Goal: Complete application form

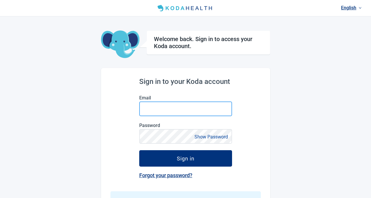
click at [162, 111] on input "Email" at bounding box center [185, 109] width 93 height 15
type input "[EMAIL_ADDRESS][DOMAIN_NAME]"
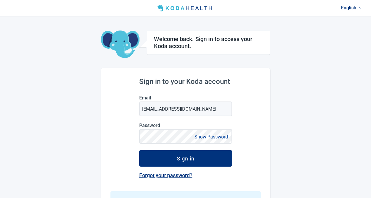
click at [82, 82] on div "English Welcome back. Sign in to access your Koda account. Sign in to your Koda…" at bounding box center [185, 122] width 371 height 245
click at [209, 137] on button "Show Password" at bounding box center [210, 137] width 37 height 8
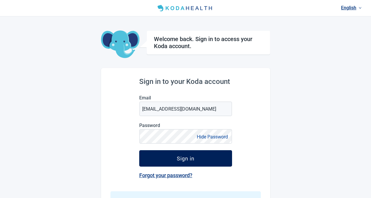
click at [179, 159] on div "Sign in" at bounding box center [186, 158] width 18 height 6
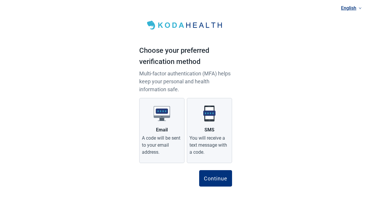
scroll to position [7, 0]
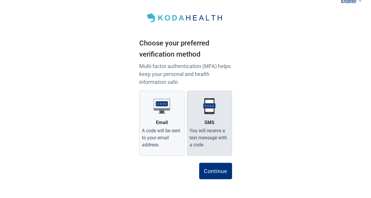
click at [207, 115] on label "SMS You will receive a text message with a code." at bounding box center [209, 123] width 45 height 65
click at [0, 0] on input "SMS You will receive a text message with a code." at bounding box center [0, 0] width 0 height 0
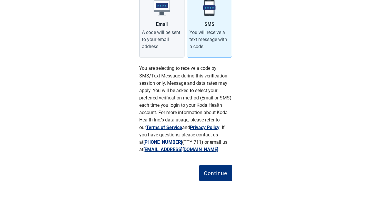
scroll to position [108, 0]
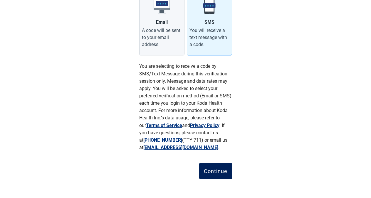
click at [210, 173] on div "Continue" at bounding box center [215, 171] width 23 height 6
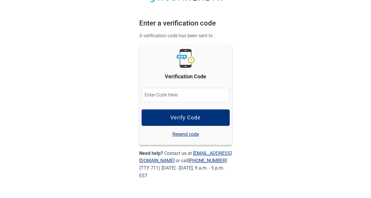
scroll to position [27, 0]
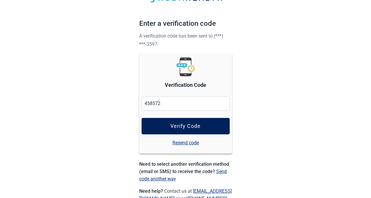
type input "458572"
click at [179, 126] on div "Verify Code" at bounding box center [185, 126] width 30 height 6
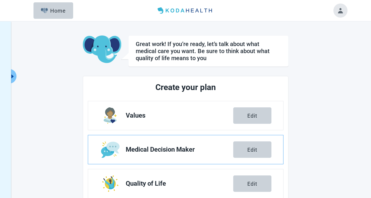
scroll to position [117, 0]
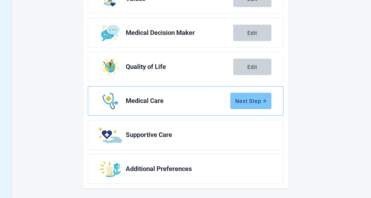
click at [252, 102] on div "Next Step" at bounding box center [250, 101] width 31 height 6
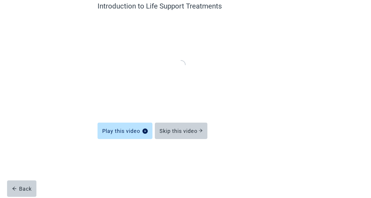
scroll to position [28, 0]
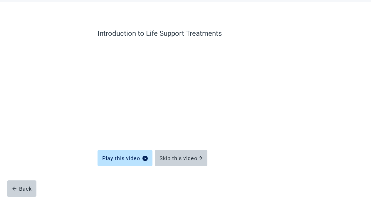
click at [35, 121] on div "Introduction to [MEDICAL_DATA] Treatments Play this video Skip this video Back" at bounding box center [185, 100] width 334 height 196
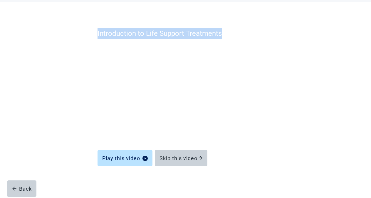
drag, startPoint x: 96, startPoint y: 33, endPoint x: 221, endPoint y: 31, distance: 124.4
click at [221, 31] on div "Introduction to [MEDICAL_DATA] Treatments Play this video Skip this video Back" at bounding box center [185, 106] width 246 height 184
copy label "Introduction to Life Support Treatments"
click at [213, 33] on label "Introduction to Life Support Treatments" at bounding box center [185, 33] width 176 height 11
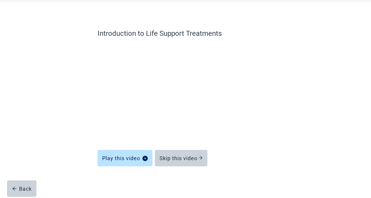
click at [245, 155] on div "Play this video Skip this video" at bounding box center [185, 154] width 176 height 19
click at [183, 153] on button "Skip this video" at bounding box center [181, 158] width 53 height 16
drag, startPoint x: 96, startPoint y: 35, endPoint x: 258, endPoint y: 33, distance: 162.8
click at [258, 33] on div "Learn about [MEDICAL_DATA] (CPR) Play this video Skip this video Back" at bounding box center [185, 106] width 246 height 184
copy label "Learn about [MEDICAL_DATA] (CPR)"
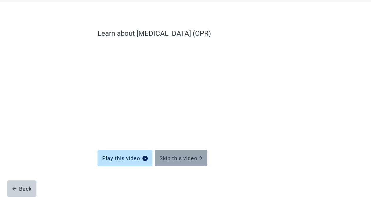
click at [191, 160] on div "Skip this video" at bounding box center [180, 158] width 43 height 6
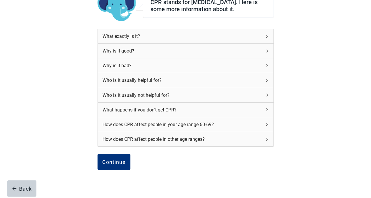
scroll to position [85, 0]
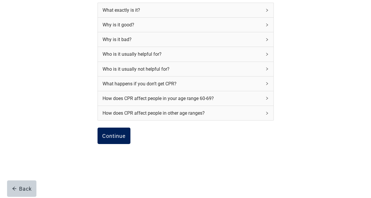
click at [117, 133] on div "Continue" at bounding box center [113, 136] width 23 height 6
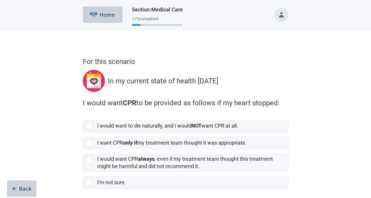
scroll to position [25, 0]
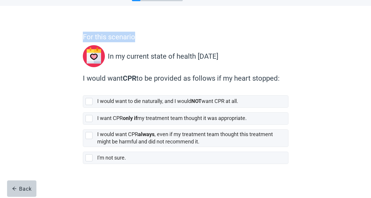
drag, startPoint x: 82, startPoint y: 37, endPoint x: 135, endPoint y: 37, distance: 53.4
click at [135, 37] on div "For this scenario In my current state of health [DATE] I would want CPR to be p…" at bounding box center [185, 108] width 246 height 180
copy p "For this scenario"
click at [44, 118] on div "For this scenario In my current state of health [DATE] I would want CPR to be p…" at bounding box center [185, 102] width 334 height 192
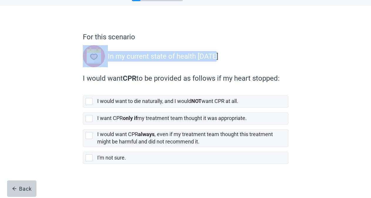
drag, startPoint x: 225, startPoint y: 56, endPoint x: 107, endPoint y: 60, distance: 118.6
click at [107, 60] on div "For this scenario In my current state of health [DATE]" at bounding box center [185, 51] width 205 height 38
copy div "In my current state of health [DATE]"
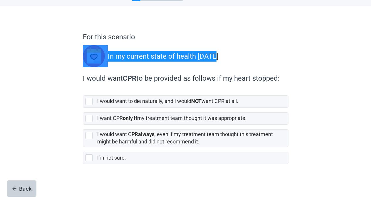
click at [55, 96] on div "For this scenario In my current state of health [DATE] I would want CPR to be p…" at bounding box center [185, 102] width 334 height 192
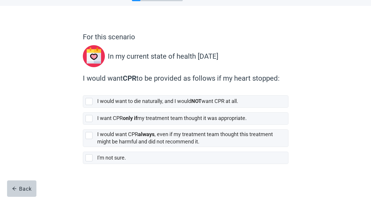
drag, startPoint x: 79, startPoint y: 78, endPoint x: 285, endPoint y: 80, distance: 206.0
click at [285, 80] on div "For this scenario In my current state of health [DATE] I would want CPR to be p…" at bounding box center [185, 108] width 246 height 180
copy label "I would want CPR to be provided as follows if my heart stopped:"
click at [30, 120] on div "For this scenario In my current state of health [DATE] I would want CPR to be p…" at bounding box center [185, 102] width 334 height 192
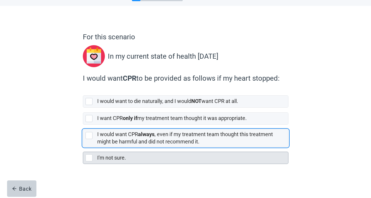
drag, startPoint x: 89, startPoint y: 137, endPoint x: 85, endPoint y: 154, distance: 17.2
click at [89, 137] on div "[object Object], checkbox, not selected" at bounding box center [88, 135] width 7 height 7
click at [83, 125] on input "I would want CPR always , even if my treatment team thought this treatment migh…" at bounding box center [83, 125] width 0 height 0
checkbox input "true"
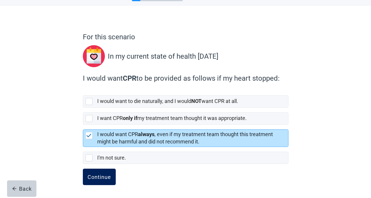
click at [92, 174] on div "Continue" at bounding box center [98, 177] width 23 height 6
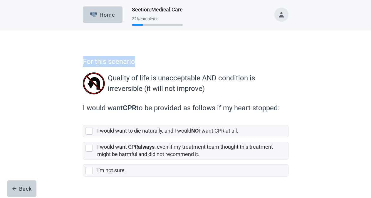
drag, startPoint x: 82, startPoint y: 60, endPoint x: 141, endPoint y: 60, distance: 58.7
click at [141, 60] on div "For this scenario Quality of life is unacceptable AND condition is irreversible…" at bounding box center [185, 126] width 246 height 168
copy p "For this scenario"
click at [44, 80] on div "For this scenario Quality of life is unacceptable AND condition is irreversible…" at bounding box center [185, 121] width 334 height 180
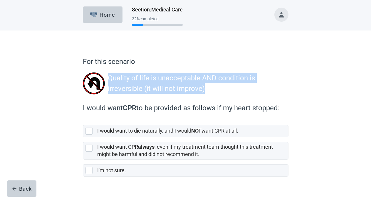
drag, startPoint x: 109, startPoint y: 77, endPoint x: 222, endPoint y: 91, distance: 113.1
click at [222, 91] on p "Quality of life is unacceptable AND condition is irreversible (it will not impr…" at bounding box center [196, 83] width 177 height 21
copy p "Quality of life is unacceptable AND condition is irreversible (it will not impr…"
click at [4, 69] on main "For this scenario Quality of life is unacceptable AND condition is irreversible…" at bounding box center [185, 121] width 371 height 180
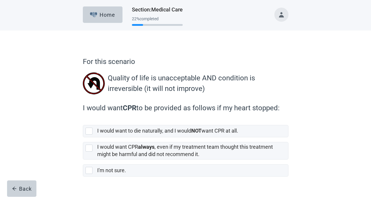
drag, startPoint x: 81, startPoint y: 108, endPoint x: 272, endPoint y: 102, distance: 190.8
click at [285, 105] on div "For this scenario Quality of life is unacceptable AND condition is irreversible…" at bounding box center [185, 126] width 246 height 168
copy label "I would want CPR to be provided as follows if my heart stopped:"
click at [42, 125] on div "For this scenario Quality of life is unacceptable AND condition is irreversible…" at bounding box center [185, 121] width 334 height 180
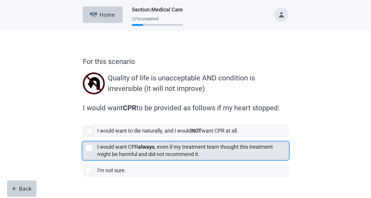
click at [88, 149] on div "[object Object], checkbox, not selected" at bounding box center [88, 148] width 7 height 7
click at [83, 138] on input "I would want CPR always , even if my treatment team thought this treatment migh…" at bounding box center [83, 137] width 0 height 0
checkbox input "true"
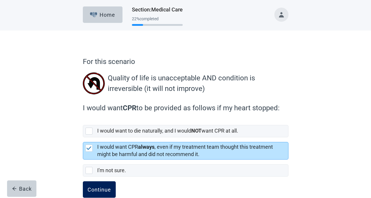
click at [99, 193] on button "Continue" at bounding box center [99, 189] width 33 height 16
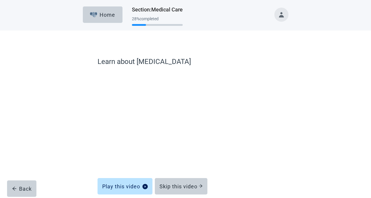
scroll to position [28, 0]
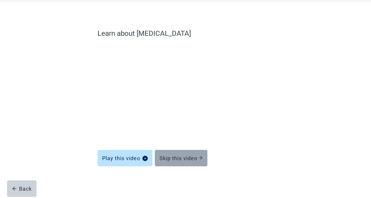
click at [176, 159] on div "Skip this video" at bounding box center [180, 158] width 43 height 6
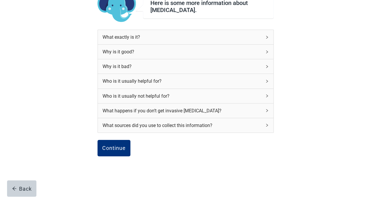
scroll to position [67, 0]
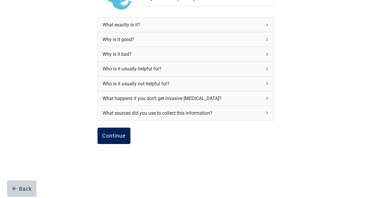
click at [116, 136] on div "Continue" at bounding box center [113, 136] width 23 height 6
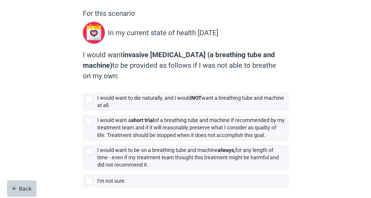
scroll to position [72, 0]
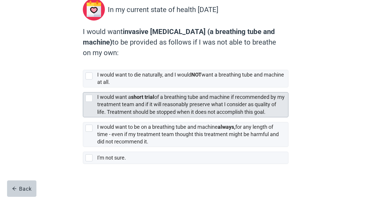
click at [89, 97] on div "[object Object], checkbox, not selected" at bounding box center [88, 98] width 7 height 7
click at [83, 88] on input "I would want a short trial of a breathing tube and machine if recommended by my…" at bounding box center [83, 87] width 0 height 0
checkbox input "true"
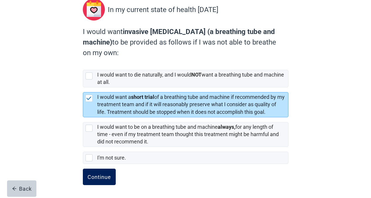
click at [96, 179] on div "Continue" at bounding box center [98, 177] width 23 height 6
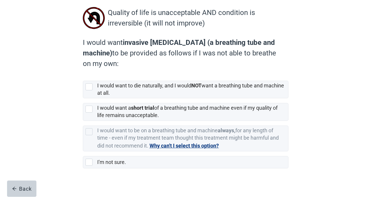
scroll to position [70, 0]
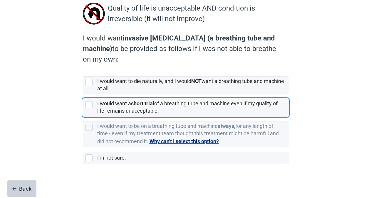
drag, startPoint x: 91, startPoint y: 106, endPoint x: 111, endPoint y: 177, distance: 74.3
click at [91, 106] on div "[object Object], checkbox, not selected" at bounding box center [88, 104] width 7 height 7
click at [83, 94] on input "I would want a short trial of a breathing tube and machine even if my quality o…" at bounding box center [83, 94] width 0 height 0
checkbox input "true"
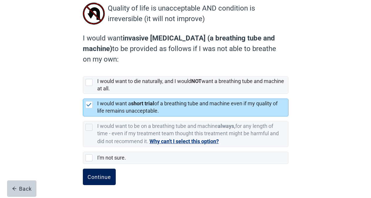
click at [106, 179] on div "Continue" at bounding box center [98, 177] width 23 height 6
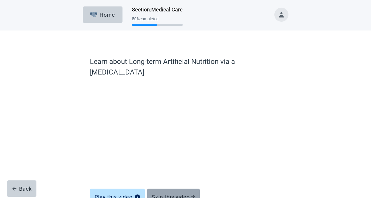
click at [164, 194] on div "Skip this video" at bounding box center [173, 197] width 43 height 6
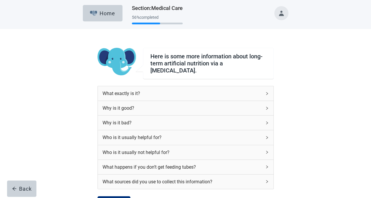
scroll to position [67, 0]
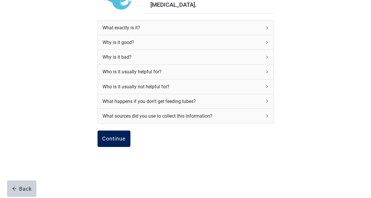
click at [118, 141] on button "Continue" at bounding box center [113, 139] width 33 height 16
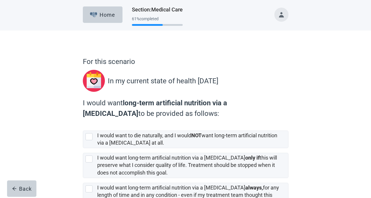
drag, startPoint x: 78, startPoint y: 103, endPoint x: 162, endPoint y: 114, distance: 84.5
click at [162, 114] on div "For this scenario In my current state of health [DATE] I would want long-term a…" at bounding box center [185, 150] width 246 height 217
copy label "I would want long-term artificial nutrition via a [MEDICAL_DATA] to be provided…"
click at [3, 91] on main "For this scenario In my current state of health [DATE] I would want long-term a…" at bounding box center [185, 145] width 371 height 228
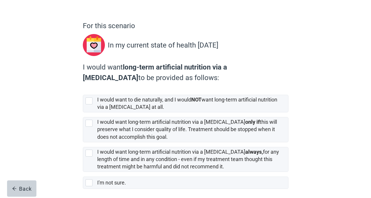
scroll to position [60, 0]
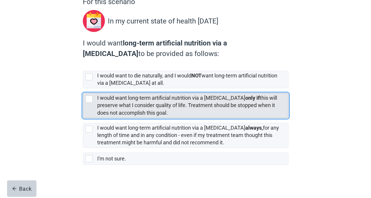
click at [90, 100] on div "[object Object], checkbox, not selected" at bounding box center [88, 99] width 7 height 7
click at [83, 89] on input "I would want long-term artificial nutrition via a [MEDICAL_DATA] only if this w…" at bounding box center [83, 88] width 0 height 0
checkbox input "true"
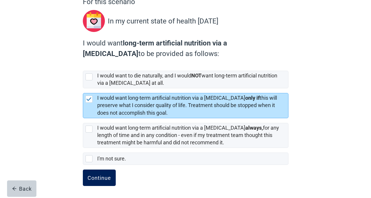
click at [102, 174] on button "Continue" at bounding box center [99, 178] width 33 height 16
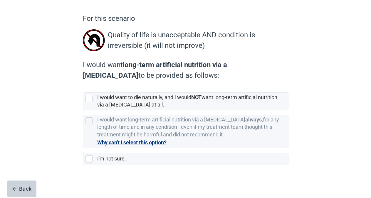
scroll to position [44, 0]
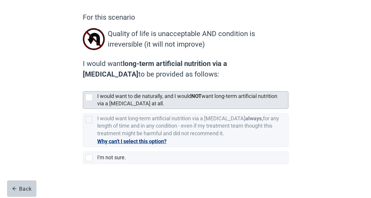
click at [90, 96] on div "[object Object], checkbox, not selected" at bounding box center [88, 97] width 7 height 7
click at [83, 87] on input "I would want to die naturally, and I would NOT want long-term artificial nutrit…" at bounding box center [83, 87] width 0 height 0
checkbox input "true"
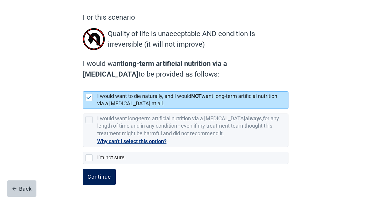
click at [94, 179] on div "Continue" at bounding box center [98, 177] width 23 height 6
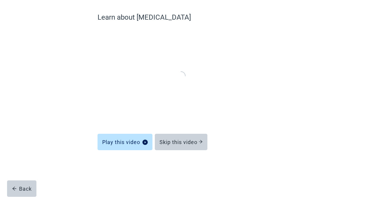
scroll to position [28, 0]
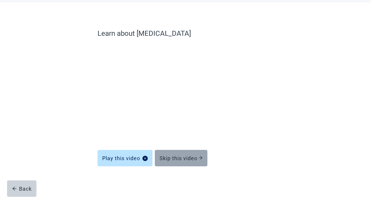
click at [177, 160] on div "Skip this video" at bounding box center [180, 158] width 43 height 6
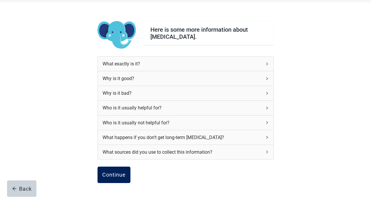
click at [120, 176] on div "Continue" at bounding box center [113, 175] width 23 height 6
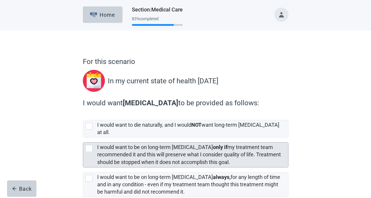
click at [91, 145] on div "[object Object], checkbox, not selected" at bounding box center [88, 148] width 7 height 7
click at [83, 138] on input "I would want to be on long-term [MEDICAL_DATA] only if my treatment team recomm…" at bounding box center [83, 138] width 0 height 0
checkbox input "true"
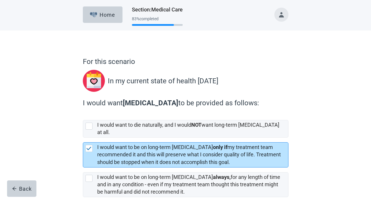
scroll to position [45, 0]
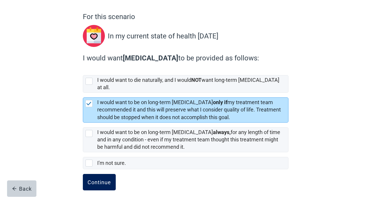
click at [104, 179] on div "Continue" at bounding box center [98, 182] width 23 height 6
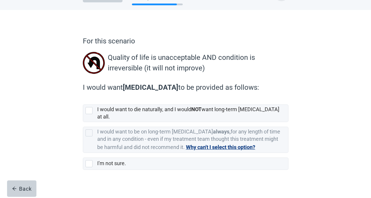
scroll to position [21, 0]
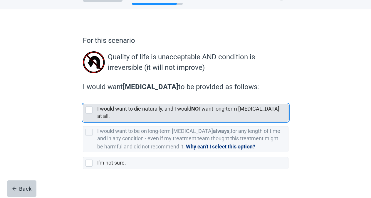
click at [94, 111] on div "[object Object], checkbox, not selected" at bounding box center [89, 109] width 9 height 7
click at [83, 99] on input "I would want to die naturally, and I would NOT want long-term [MEDICAL_DATA] at…" at bounding box center [83, 99] width 0 height 0
checkbox input "true"
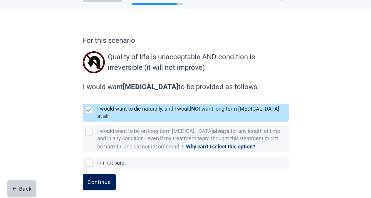
click at [109, 179] on div "Continue" at bounding box center [98, 182] width 23 height 6
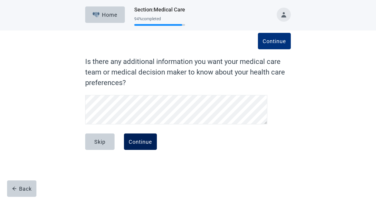
click at [155, 142] on button "Continue" at bounding box center [140, 141] width 33 height 16
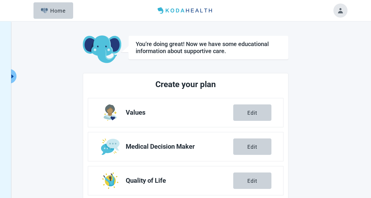
scroll to position [114, 0]
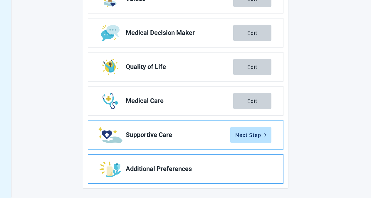
click at [171, 169] on span "Additional Preferences" at bounding box center [196, 168] width 141 height 7
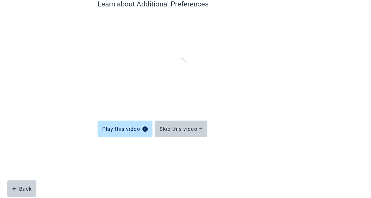
scroll to position [28, 0]
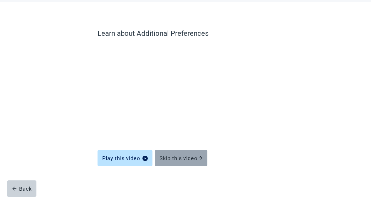
click at [179, 162] on button "Skip this video" at bounding box center [181, 158] width 53 height 16
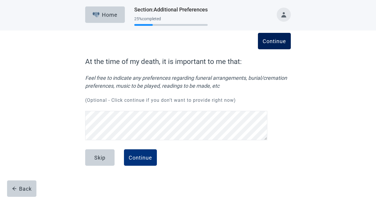
click at [270, 43] on div "Continue" at bounding box center [273, 41] width 23 height 6
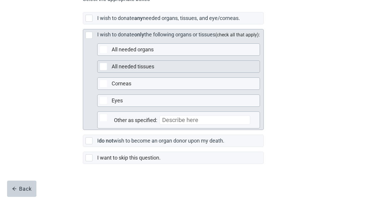
scroll to position [164, 0]
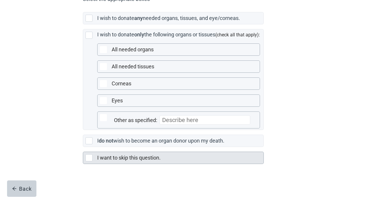
click at [89, 159] on div "Main content" at bounding box center [88, 157] width 7 height 7
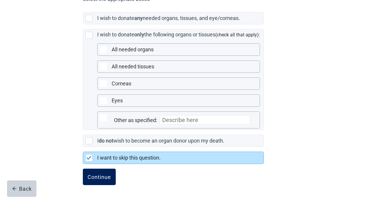
click at [99, 174] on div "Continue" at bounding box center [98, 177] width 23 height 6
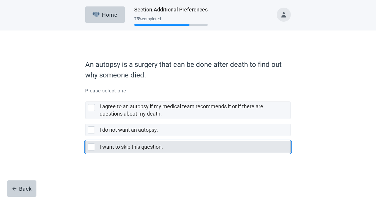
click at [90, 148] on div "I want to skip this question., checkbox, not selected" at bounding box center [91, 146] width 7 height 7
click at [85, 136] on input "I want to skip this question." at bounding box center [85, 136] width 0 height 0
checkbox input "true"
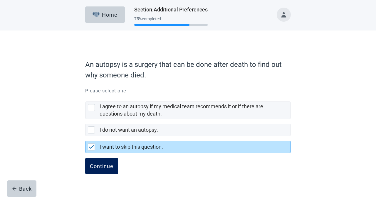
click at [99, 167] on div "Continue" at bounding box center [101, 166] width 23 height 6
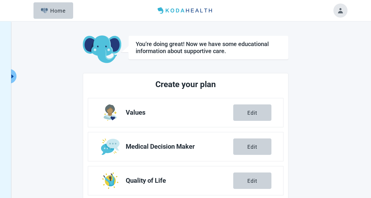
scroll to position [114, 0]
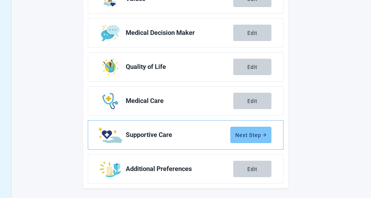
click at [256, 136] on div "Next Step" at bounding box center [250, 135] width 31 height 6
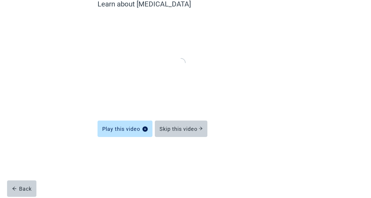
scroll to position [28, 0]
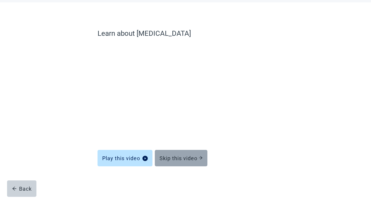
click at [192, 157] on div "Skip this video" at bounding box center [180, 158] width 43 height 6
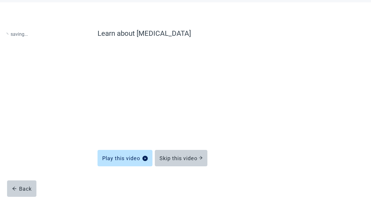
click at [186, 32] on div "Learn about [MEDICAL_DATA] Play this video Skip this video Back" at bounding box center [185, 106] width 246 height 184
click at [184, 32] on label "Learn about [MEDICAL_DATA]" at bounding box center [185, 33] width 176 height 11
click at [108, 33] on label "Learn about [MEDICAL_DATA]" at bounding box center [185, 33] width 176 height 11
click at [168, 34] on label "Learn about [MEDICAL_DATA]" at bounding box center [185, 33] width 176 height 11
drag, startPoint x: 99, startPoint y: 33, endPoint x: 183, endPoint y: 35, distance: 84.2
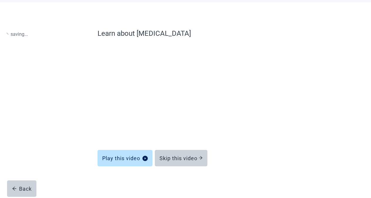
click at [131, 34] on label "Learn about [MEDICAL_DATA]" at bounding box center [185, 33] width 176 height 11
click at [183, 35] on label "Learn about [MEDICAL_DATA]" at bounding box center [185, 33] width 176 height 11
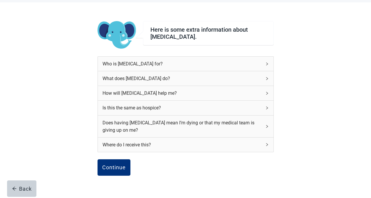
click at [78, 55] on div "Here is some extra information about [MEDICAL_DATA]. Who is [MEDICAL_DATA] for?…" at bounding box center [185, 115] width 334 height 227
drag, startPoint x: 151, startPoint y: 37, endPoint x: 197, endPoint y: 39, distance: 46.1
click at [197, 39] on div "Here is some extra information about [MEDICAL_DATA]." at bounding box center [208, 33] width 116 height 14
copy div "[MEDICAL_DATA]."
drag, startPoint x: 4, startPoint y: 64, endPoint x: 89, endPoint y: 125, distance: 104.5
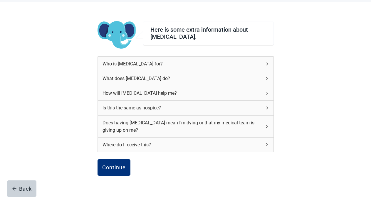
click at [4, 64] on main "Here is some extra information about [MEDICAL_DATA]. Who is [MEDICAL_DATA] for?…" at bounding box center [185, 115] width 371 height 227
click at [117, 171] on button "Continue" at bounding box center [113, 167] width 33 height 16
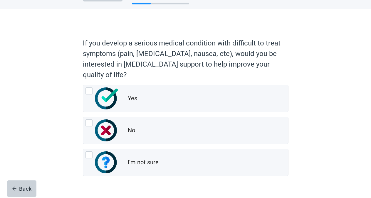
scroll to position [36, 0]
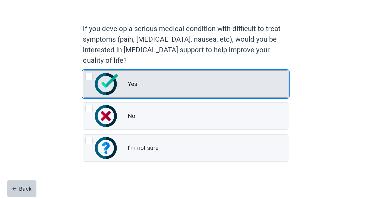
click at [83, 76] on div "Yes" at bounding box center [185, 84] width 205 height 27
click at [83, 71] on input "Yes" at bounding box center [83, 70] width 0 height 0
radio input "true"
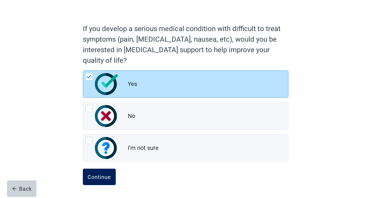
click at [101, 179] on div "Continue" at bounding box center [98, 177] width 23 height 6
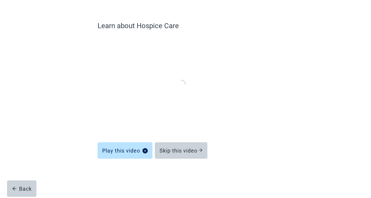
scroll to position [28, 0]
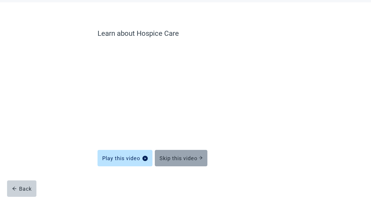
click at [193, 160] on div "Skip this video" at bounding box center [180, 158] width 43 height 6
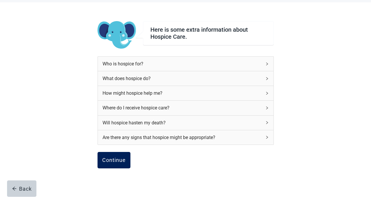
click at [110, 161] on div "Continue" at bounding box center [113, 160] width 23 height 6
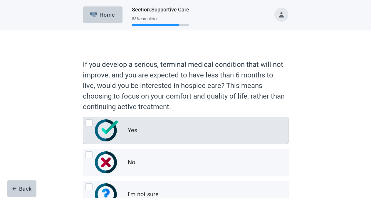
click at [89, 124] on div "Yes, radio button, not checked" at bounding box center [88, 122] width 7 height 7
click at [83, 117] on input "Yes" at bounding box center [83, 117] width 0 height 0
radio input "true"
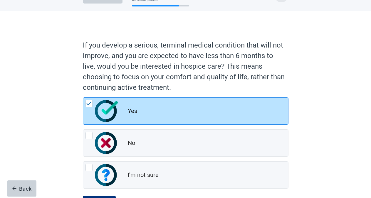
scroll to position [46, 0]
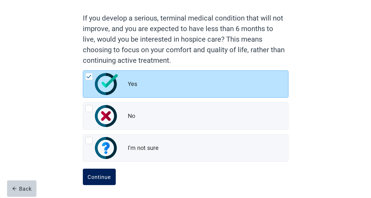
click at [109, 175] on div "Continue" at bounding box center [98, 177] width 23 height 6
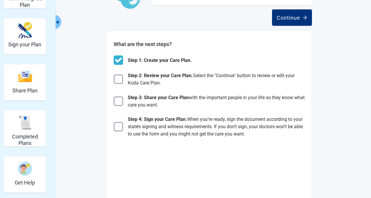
scroll to position [60, 0]
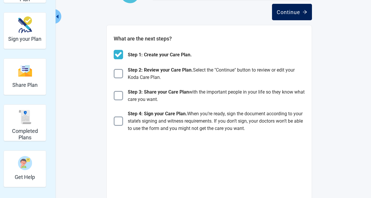
click at [282, 15] on div "Continue" at bounding box center [291, 12] width 31 height 6
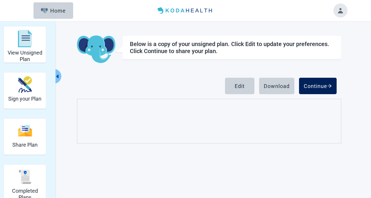
click at [312, 87] on div "Continue" at bounding box center [317, 86] width 28 height 6
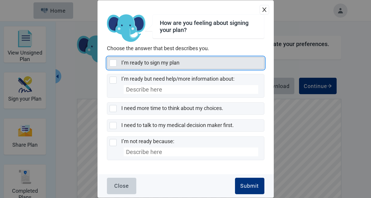
click at [114, 62] on div "I’m ready to sign my plan, checkbox, not selected" at bounding box center [112, 63] width 7 height 7
click at [107, 57] on input "I’m ready to sign my plan" at bounding box center [107, 57] width 0 height 0
checkbox input "true"
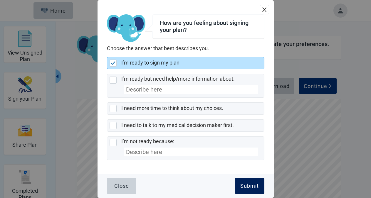
click at [252, 187] on div "Submit" at bounding box center [249, 186] width 18 height 6
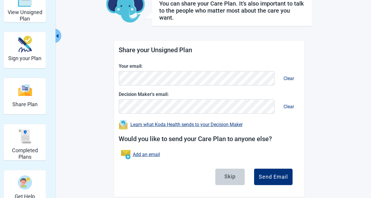
scroll to position [49, 0]
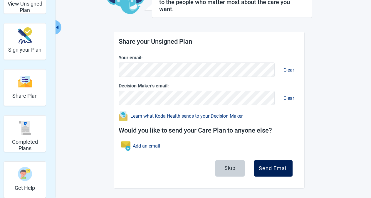
click at [281, 168] on div "Send Email" at bounding box center [272, 168] width 29 height 6
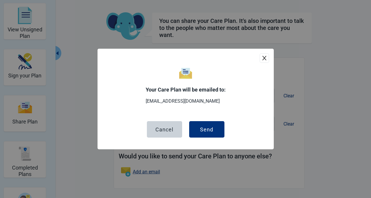
scroll to position [23, 0]
click at [206, 124] on button "Send" at bounding box center [206, 129] width 35 height 16
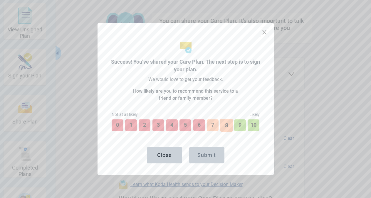
click at [226, 122] on button "8" at bounding box center [226, 125] width 13 height 13
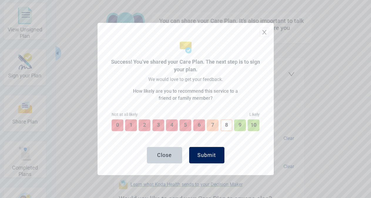
click at [209, 149] on button "Submit" at bounding box center [206, 155] width 35 height 16
click at [367, 6] on div "Success! You’ve shared your Care Plan. The next step is to sign your plan. We w…" at bounding box center [185, 99] width 371 height 198
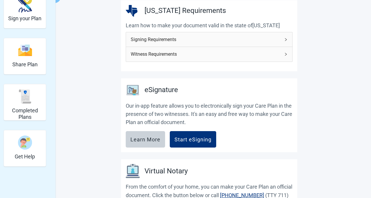
scroll to position [90, 0]
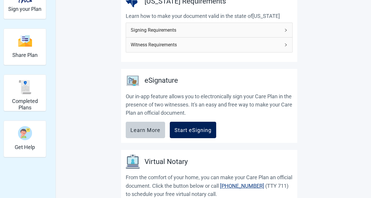
click at [197, 130] on div "Start eSigning" at bounding box center [192, 130] width 37 height 6
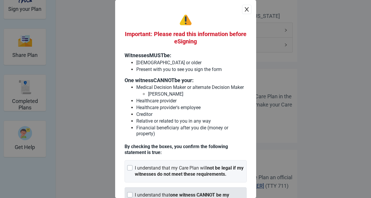
scroll to position [51, 0]
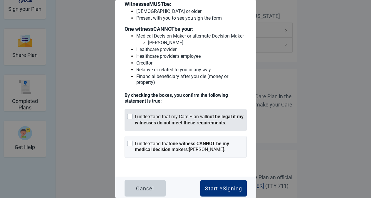
click at [128, 116] on div "Main content" at bounding box center [129, 116] width 5 height 5
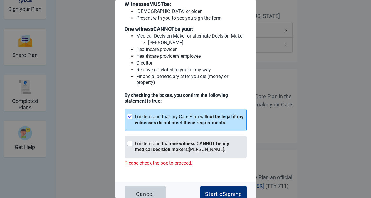
click at [130, 143] on div "Main content" at bounding box center [129, 143] width 5 height 5
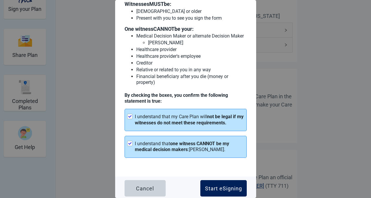
click at [212, 185] on div "Start eSigning" at bounding box center [223, 188] width 37 height 6
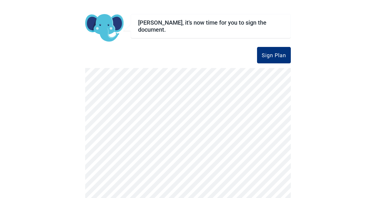
scroll to position [60, 0]
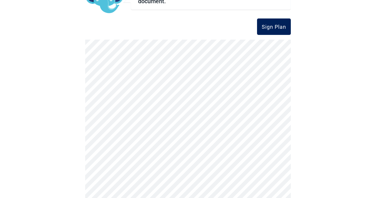
click at [267, 25] on div "Sign Plan" at bounding box center [273, 27] width 24 height 6
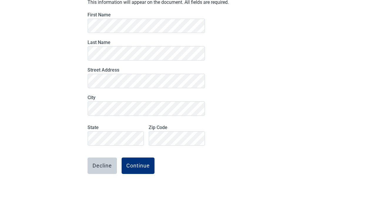
scroll to position [66, 0]
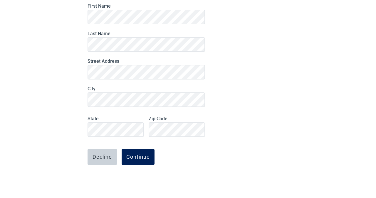
click at [145, 162] on button "Continue" at bounding box center [137, 157] width 33 height 16
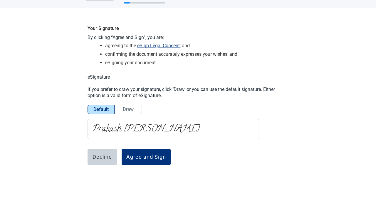
scroll to position [23, 0]
click at [157, 158] on div "Agree and Sign" at bounding box center [146, 157] width 40 height 6
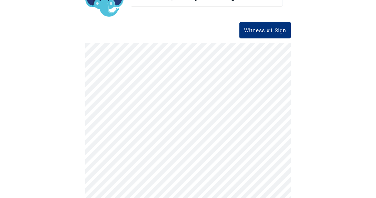
scroll to position [60, 0]
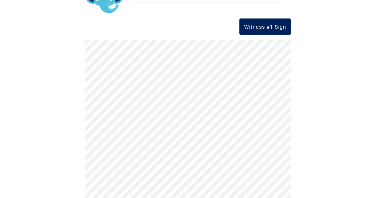
click at [263, 24] on div "Witness #1 Sign" at bounding box center [265, 27] width 42 height 6
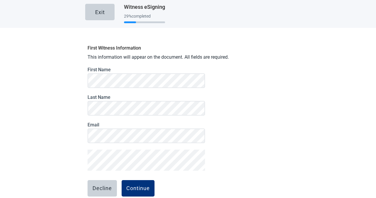
scroll to position [0, 0]
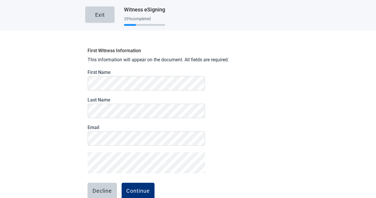
click at [212, 124] on div "First Witness Information This information will appear on the document. All fie…" at bounding box center [187, 138] width 205 height 187
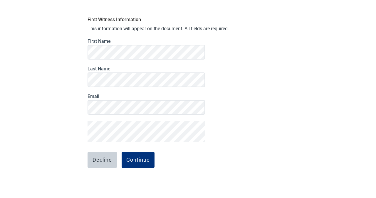
scroll to position [34, 0]
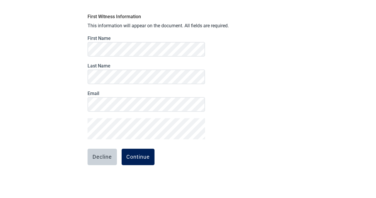
click at [138, 159] on div "Continue" at bounding box center [137, 157] width 23 height 6
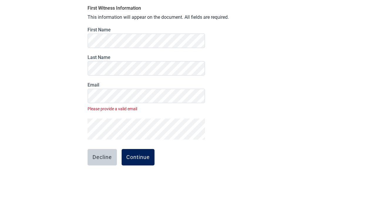
scroll to position [43, 0]
click at [148, 161] on button "Continue" at bounding box center [137, 157] width 33 height 16
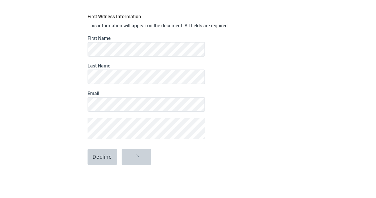
scroll to position [34, 0]
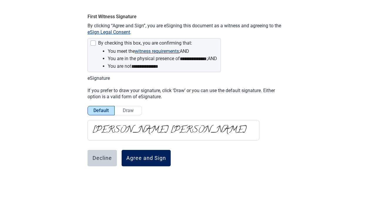
click at [151, 160] on div "Agree and Sign" at bounding box center [146, 158] width 40 height 6
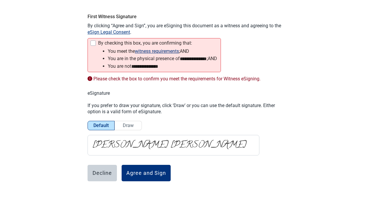
click at [91, 42] on div at bounding box center [92, 42] width 5 height 5
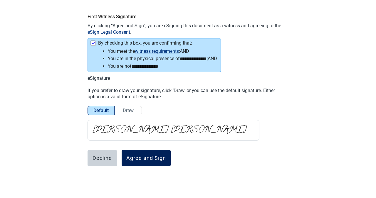
click at [145, 161] on button "Agree and Sign" at bounding box center [145, 158] width 49 height 16
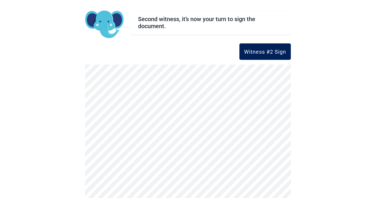
click at [248, 51] on div "Witness #2 Sign" at bounding box center [265, 52] width 42 height 6
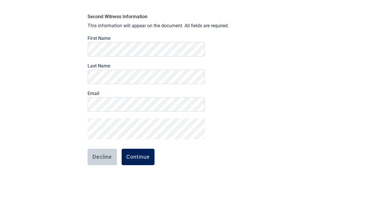
click at [130, 155] on div "Continue" at bounding box center [137, 157] width 23 height 6
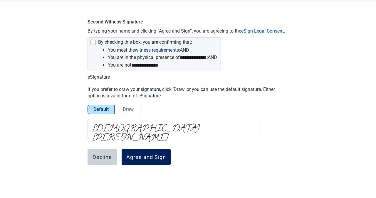
scroll to position [29, 0]
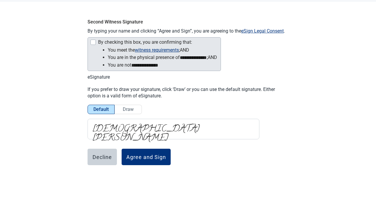
click at [91, 45] on div at bounding box center [92, 42] width 5 height 5
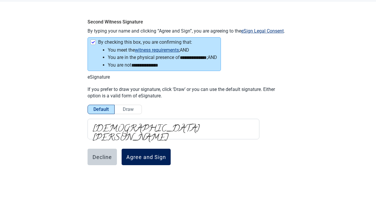
click at [143, 157] on div "Agree and Sign" at bounding box center [146, 157] width 40 height 6
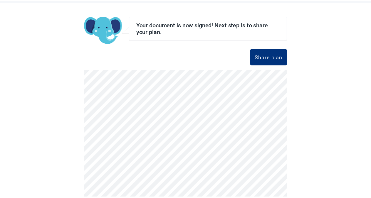
scroll to position [60, 0]
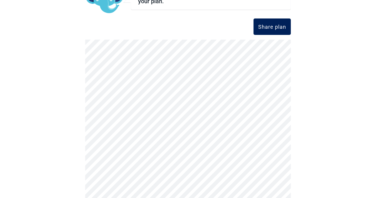
click at [272, 28] on div "Share plan" at bounding box center [272, 27] width 28 height 6
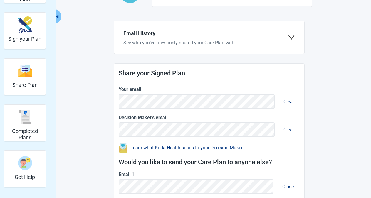
scroll to position [147, 0]
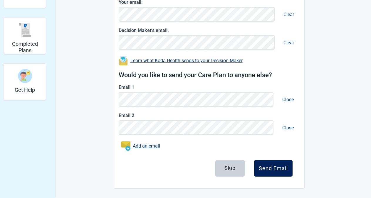
click at [276, 170] on div "Send Email" at bounding box center [272, 168] width 29 height 6
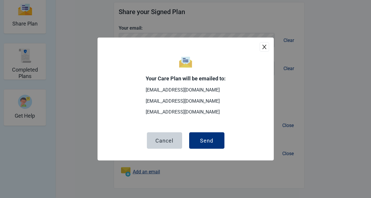
scroll to position [121, 0]
click at [209, 138] on div "Send" at bounding box center [206, 141] width 13 height 6
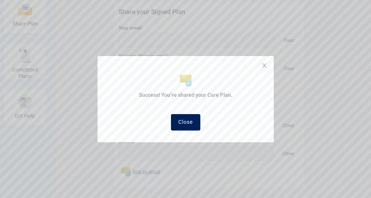
click at [190, 119] on div "Close" at bounding box center [185, 122] width 15 height 6
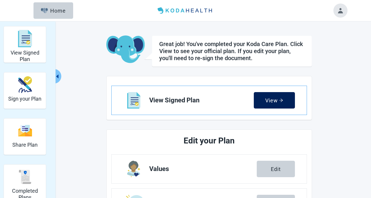
click at [277, 103] on button "View" at bounding box center [273, 100] width 41 height 16
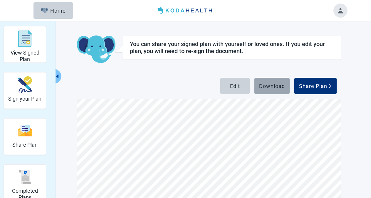
click at [270, 82] on button "Download" at bounding box center [271, 86] width 35 height 16
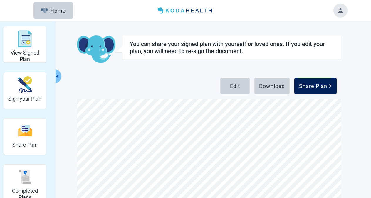
click at [310, 88] on div "Share Plan" at bounding box center [315, 86] width 33 height 6
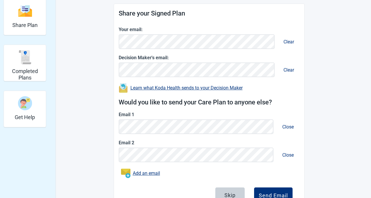
scroll to position [147, 0]
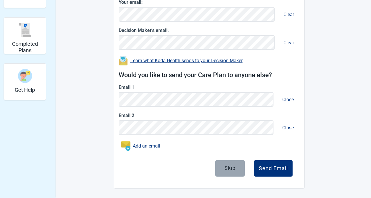
click at [233, 169] on div "Skip" at bounding box center [229, 168] width 11 height 6
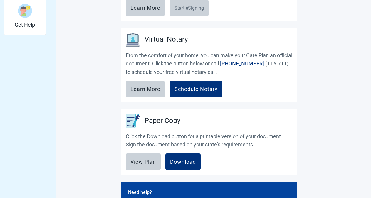
scroll to position [252, 0]
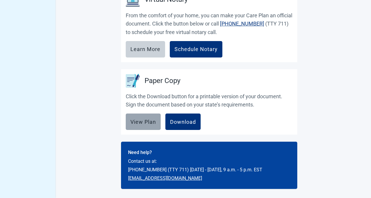
click at [147, 122] on div "View Plan" at bounding box center [143, 122] width 26 height 6
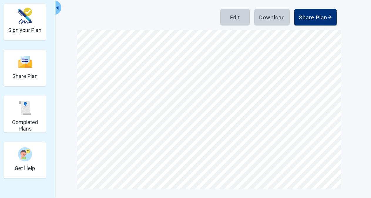
scroll to position [4627, 0]
click at [276, 19] on div "Download" at bounding box center [272, 17] width 26 height 6
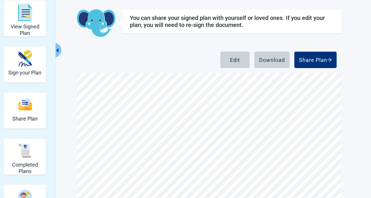
scroll to position [69, 0]
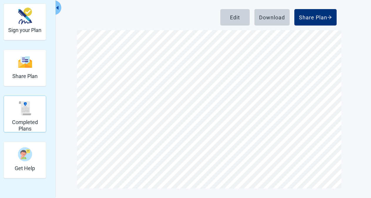
click at [23, 112] on img "Completed Plans" at bounding box center [25, 108] width 14 height 14
click at [23, 68] on img "Share Plan" at bounding box center [25, 62] width 14 height 13
